Goal: Find specific page/section: Find specific page/section

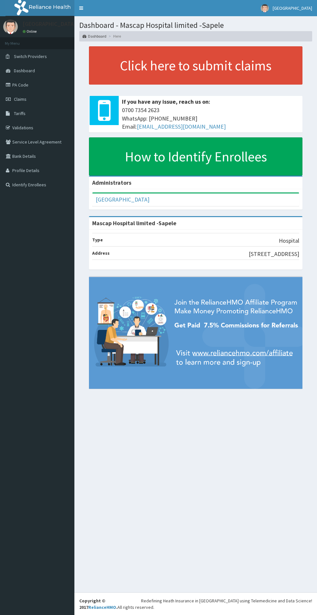
click at [42, 112] on link "Tariffs" at bounding box center [37, 113] width 74 height 14
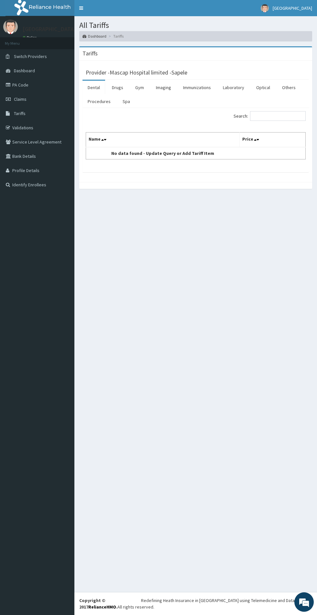
click at [97, 102] on link "Procedures" at bounding box center [99, 102] width 33 height 14
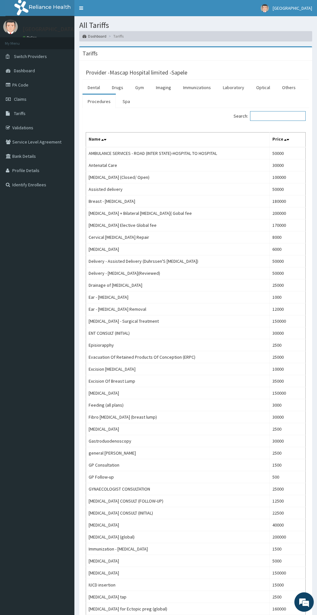
click at [267, 116] on input "Search:" at bounding box center [278, 116] width 56 height 10
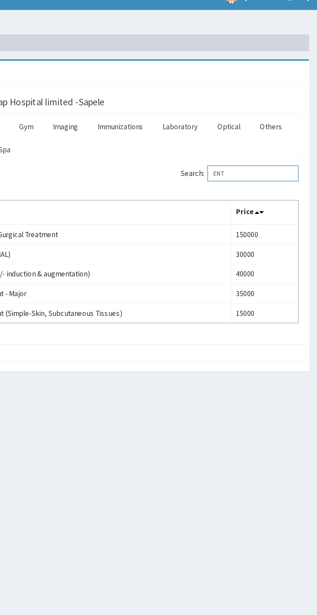
type input "ENT"
click at [258, 91] on link "Optical" at bounding box center [263, 88] width 24 height 14
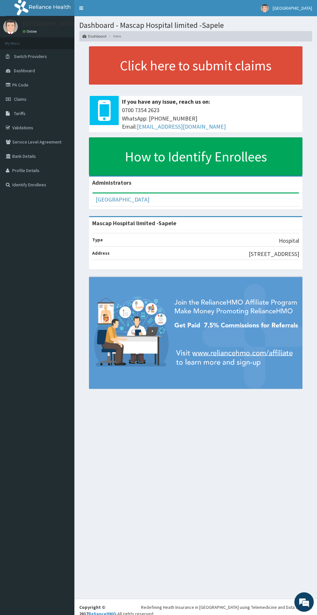
click at [40, 82] on link "PA Code" at bounding box center [37, 85] width 74 height 14
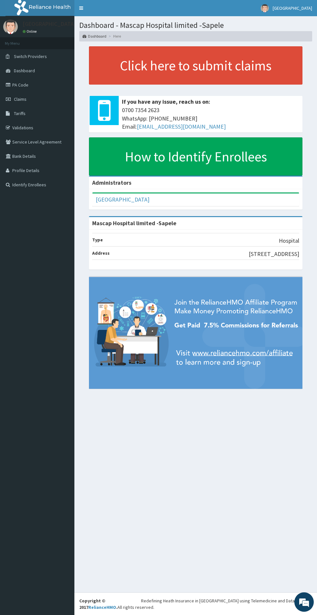
click at [35, 86] on link "PA Code" at bounding box center [37, 85] width 74 height 14
